Goal: Book appointment/travel/reservation

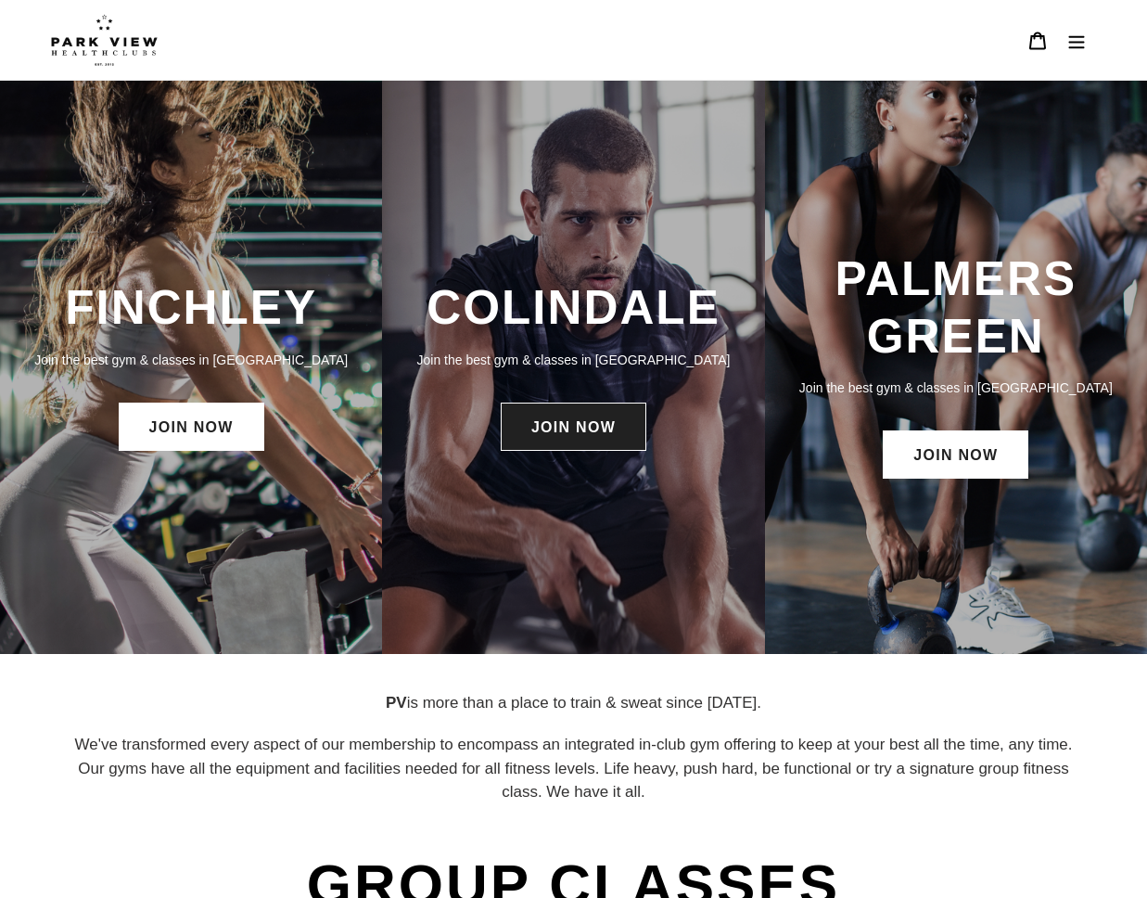
click at [547, 433] on link "JOIN NOW" at bounding box center [574, 426] width 146 height 48
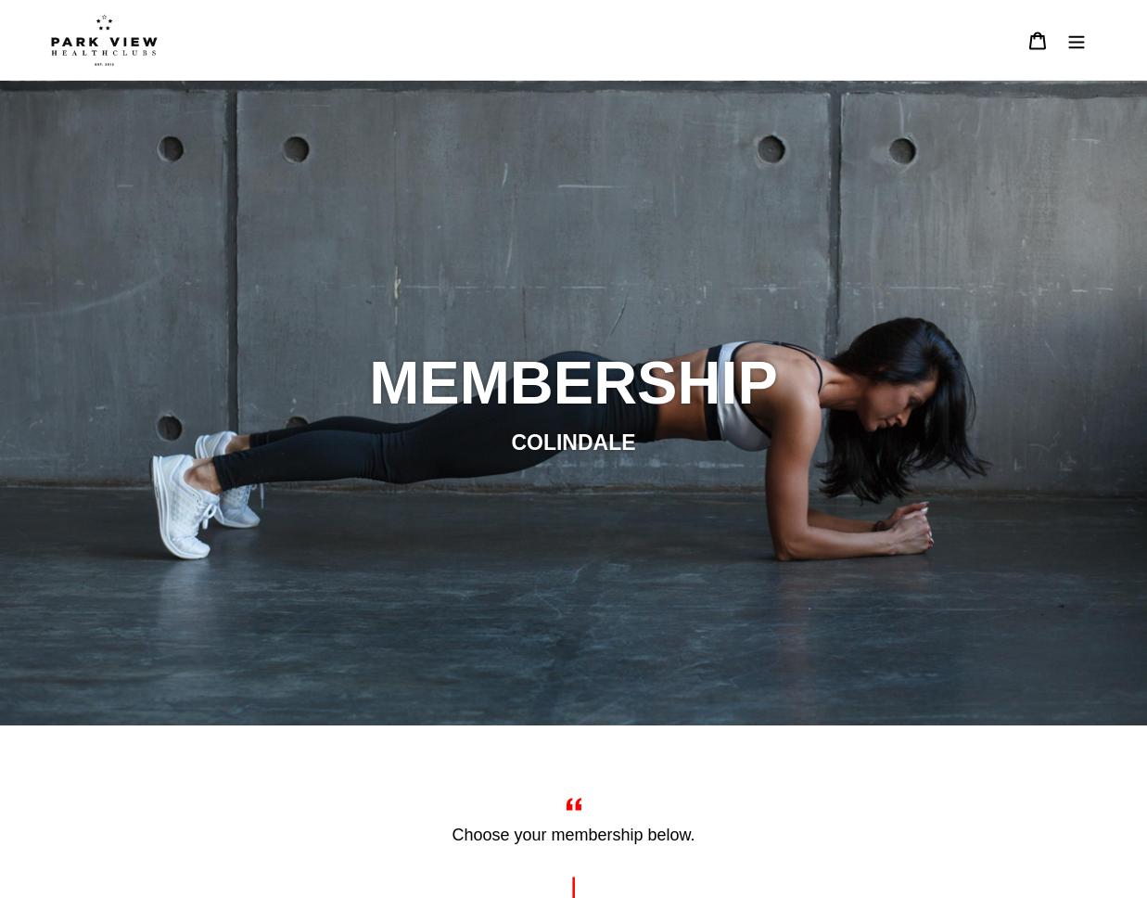
click at [1081, 34] on icon "Menu" at bounding box center [1076, 41] width 19 height 19
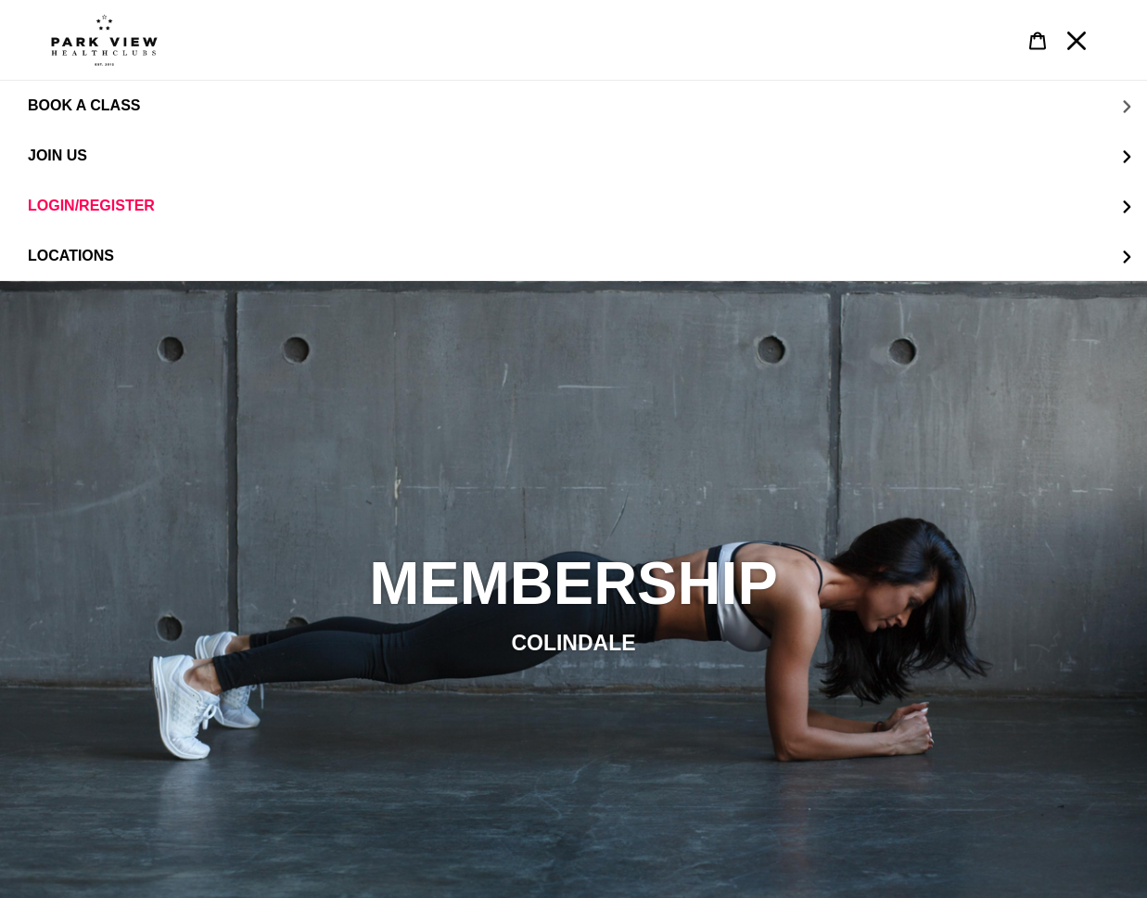
click at [109, 113] on span "BOOK A CLASS" at bounding box center [84, 105] width 112 height 17
